Goal: Check status: Check status

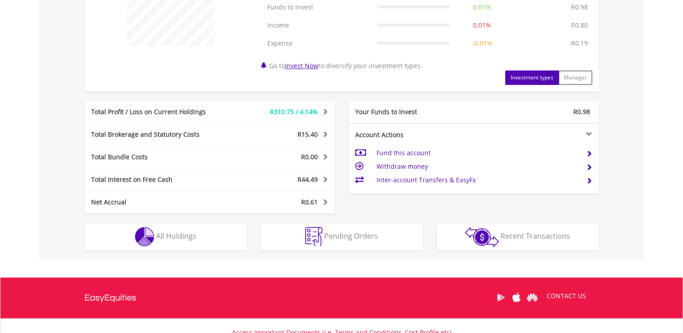
scroll to position [466, 0]
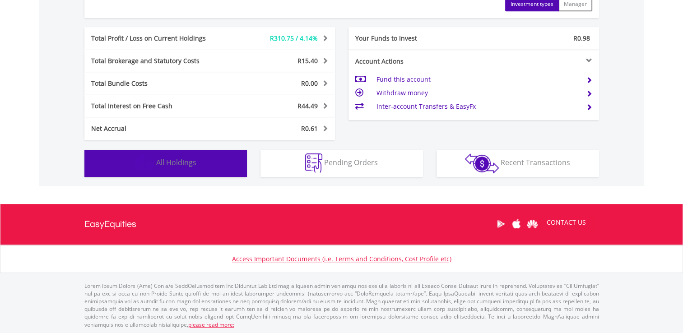
click at [182, 164] on span "All Holdings" at bounding box center [176, 163] width 40 height 10
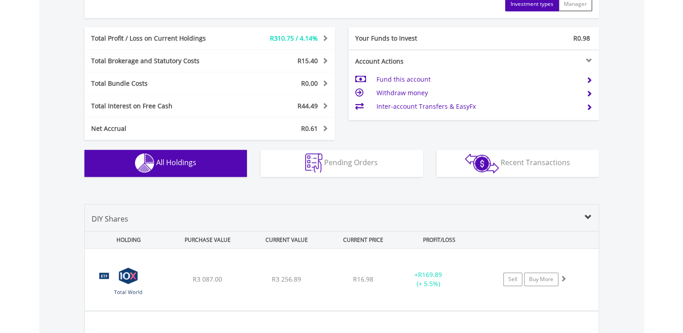
scroll to position [669, 0]
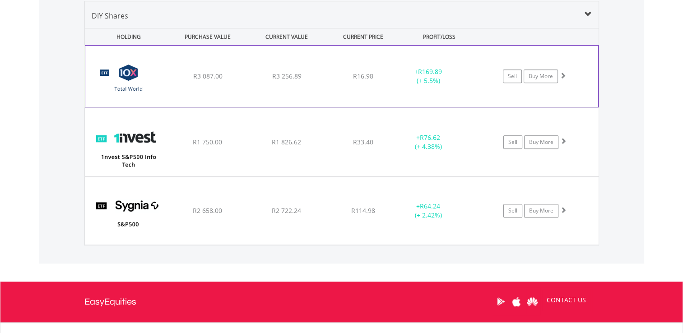
click at [342, 55] on div "﻿ 10X Total World Stock Feeder Exchange Traded Fund R3 087.00 R3 256.89 R16.98 …" at bounding box center [341, 76] width 513 height 61
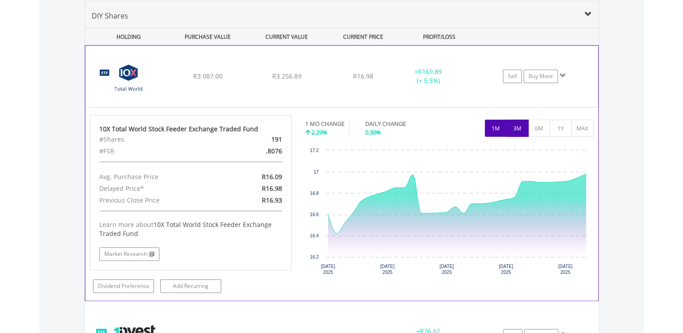
click at [521, 129] on button "3M" at bounding box center [518, 128] width 22 height 17
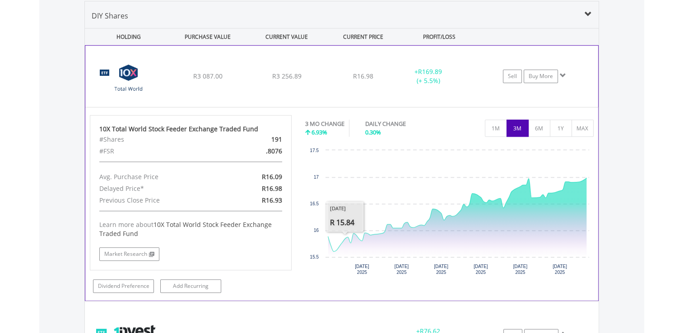
click at [480, 52] on div "﻿ 10X Total World Stock Feeder Exchange Traded Fund R3 087.00 R3 256.89 R16.98 …" at bounding box center [341, 76] width 513 height 61
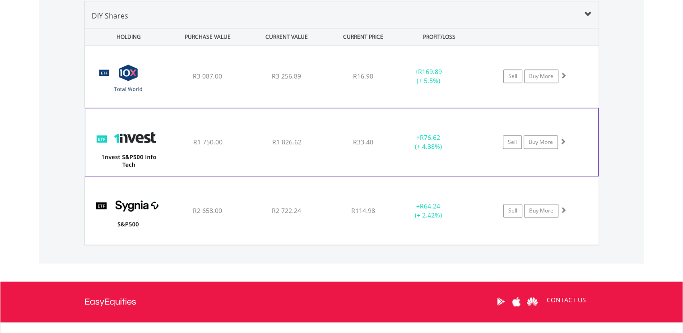
click at [211, 108] on div "﻿ 1nvest S&P500 Info Tech Index Feeder ETF R1 750.00 R1 826.62 R33.40 + R76.62 …" at bounding box center [342, 77] width 514 height 62
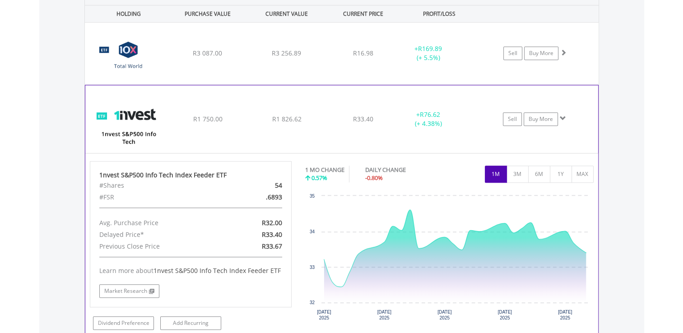
scroll to position [714, 0]
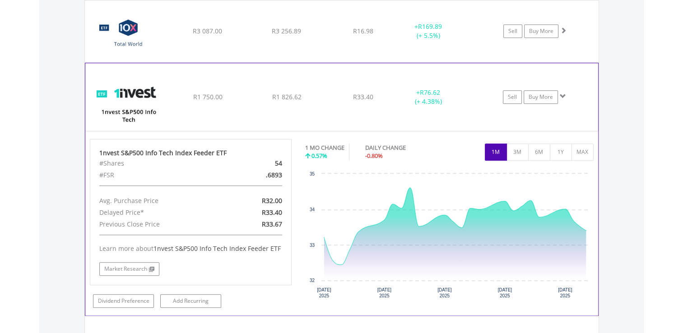
click at [280, 62] on div "﻿ 1nvest S&P500 Info Tech Index Feeder ETF R1 750.00 R1 826.62 R33.40 + R76.62 …" at bounding box center [342, 31] width 514 height 62
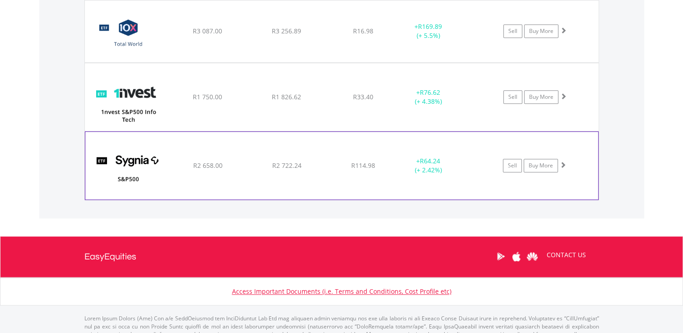
click at [345, 62] on div "﻿ Sygnia Itrix S&P 500 ETF R2 658.00 R2 722.24 R114.98 + R64.24 (+ 2.42%) Sell …" at bounding box center [342, 31] width 514 height 62
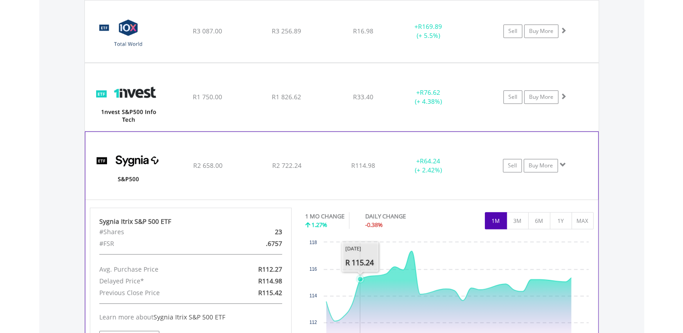
scroll to position [759, 0]
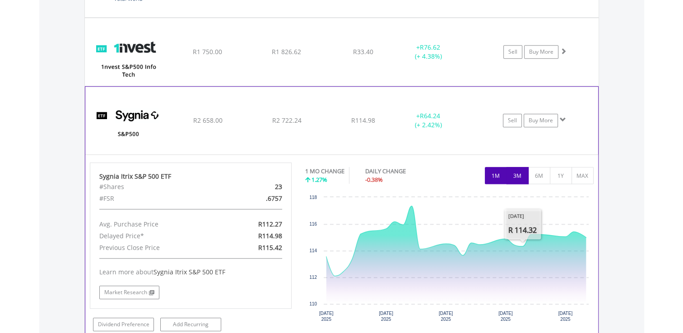
click at [521, 173] on button "3M" at bounding box center [518, 175] width 22 height 17
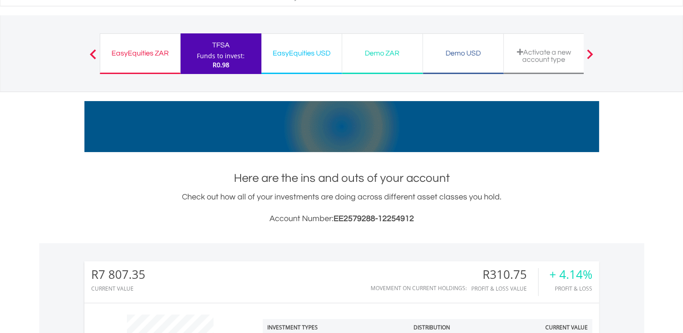
scroll to position [0, 0]
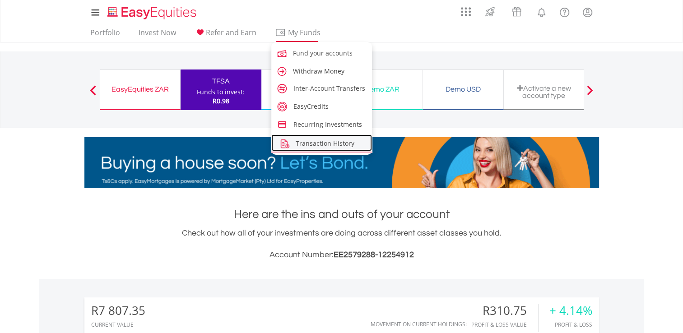
click at [313, 140] on span "Transaction History" at bounding box center [325, 143] width 59 height 9
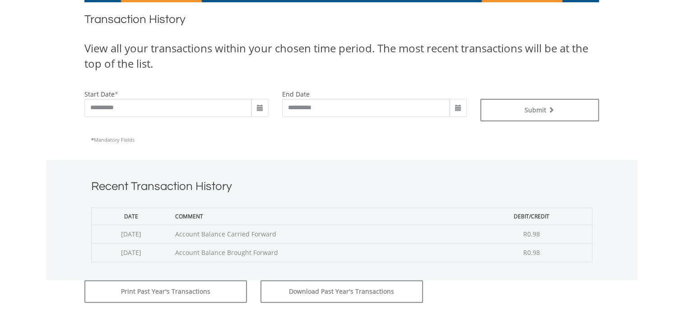
scroll to position [181, 0]
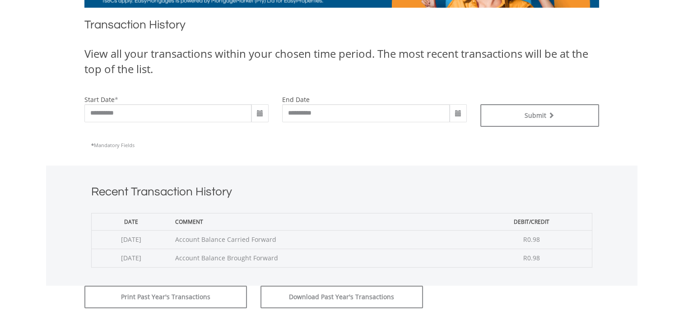
click at [261, 113] on span at bounding box center [260, 113] width 7 height 7
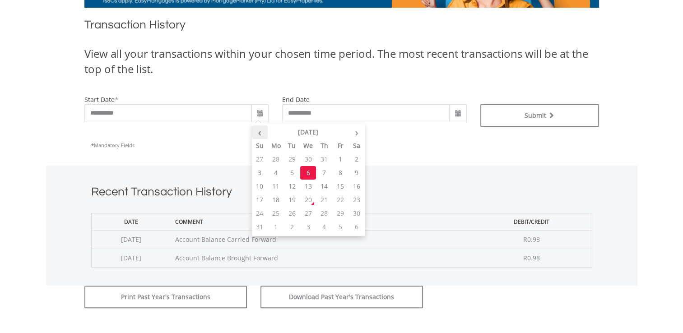
click at [256, 134] on th "‹" at bounding box center [260, 133] width 16 height 14
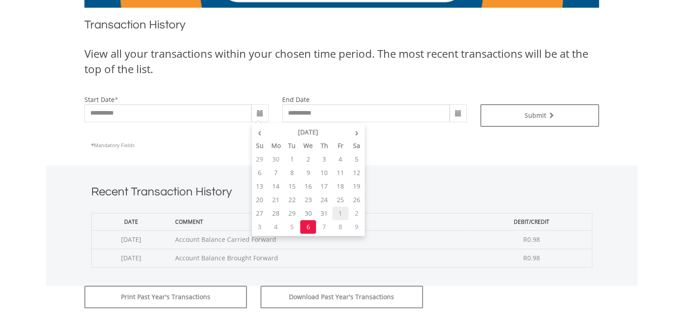
click at [340, 213] on td "1" at bounding box center [340, 214] width 16 height 14
type input "**********"
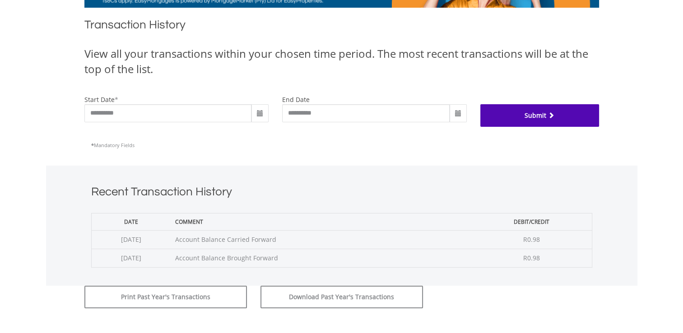
click at [519, 113] on button "Submit" at bounding box center [540, 115] width 119 height 23
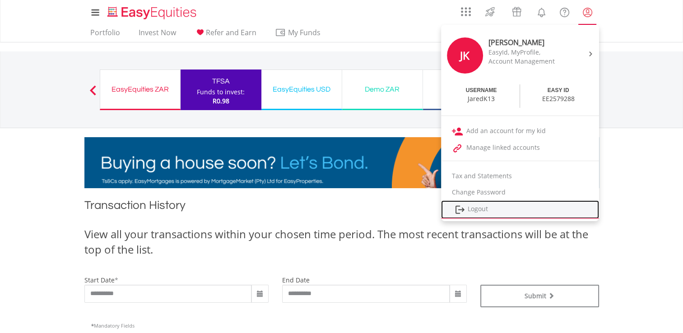
click at [471, 211] on link "Logout" at bounding box center [520, 210] width 158 height 19
